Goal: Information Seeking & Learning: Learn about a topic

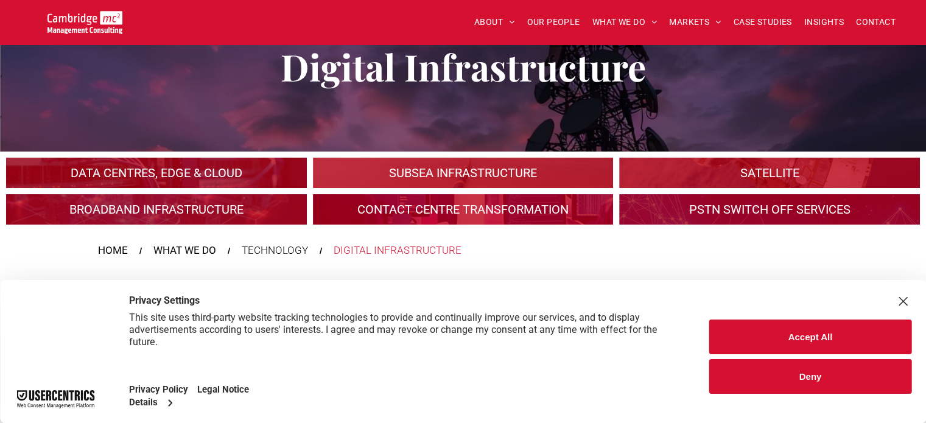
scroll to position [73, 0]
click at [827, 337] on button "Accept All" at bounding box center [810, 337] width 202 height 35
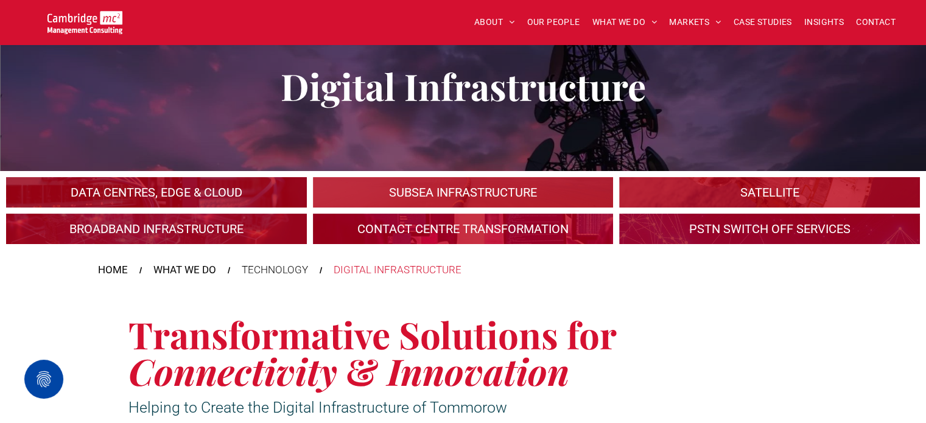
scroll to position [53, 0]
